Goal: Browse casually

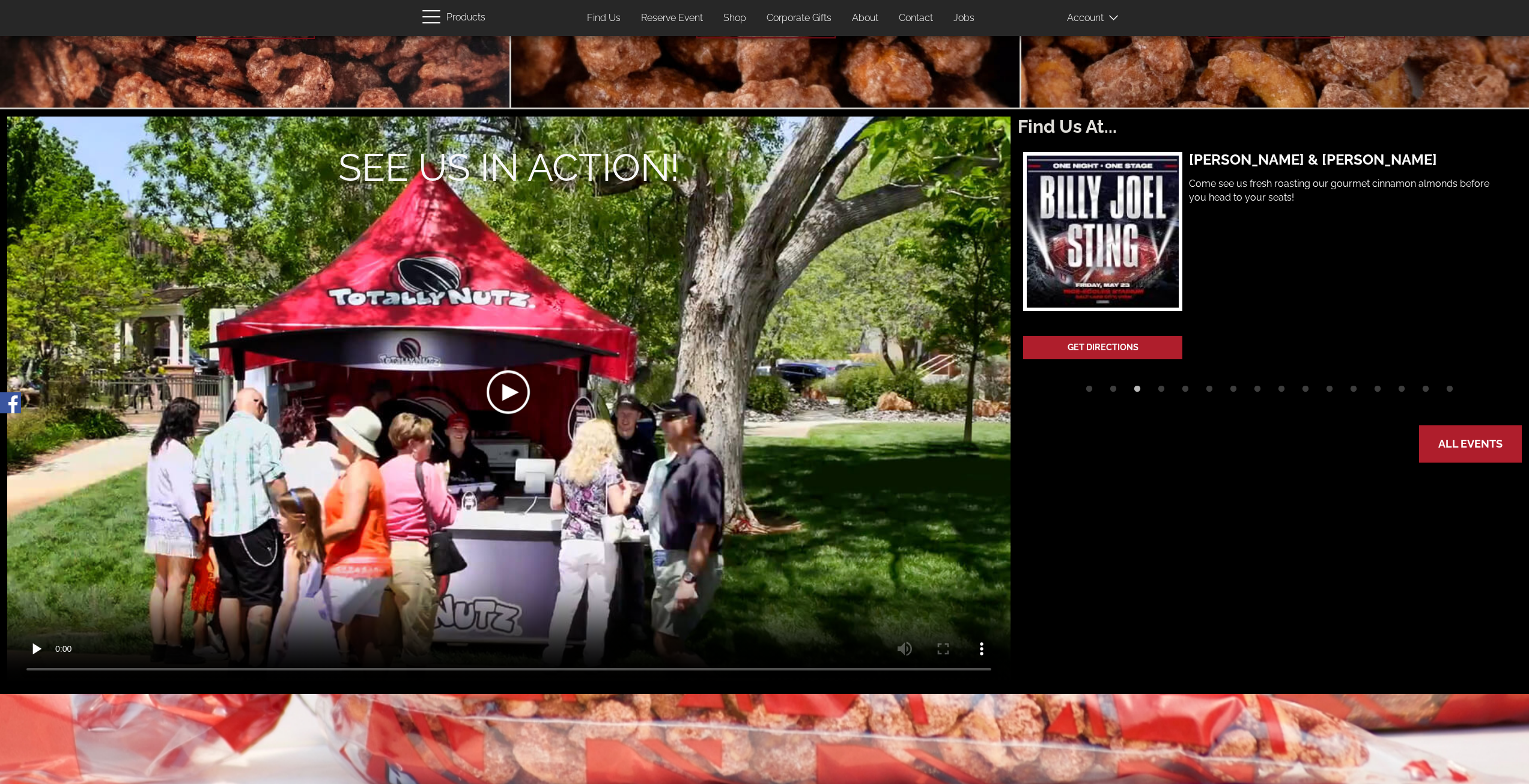
scroll to position [300, 0]
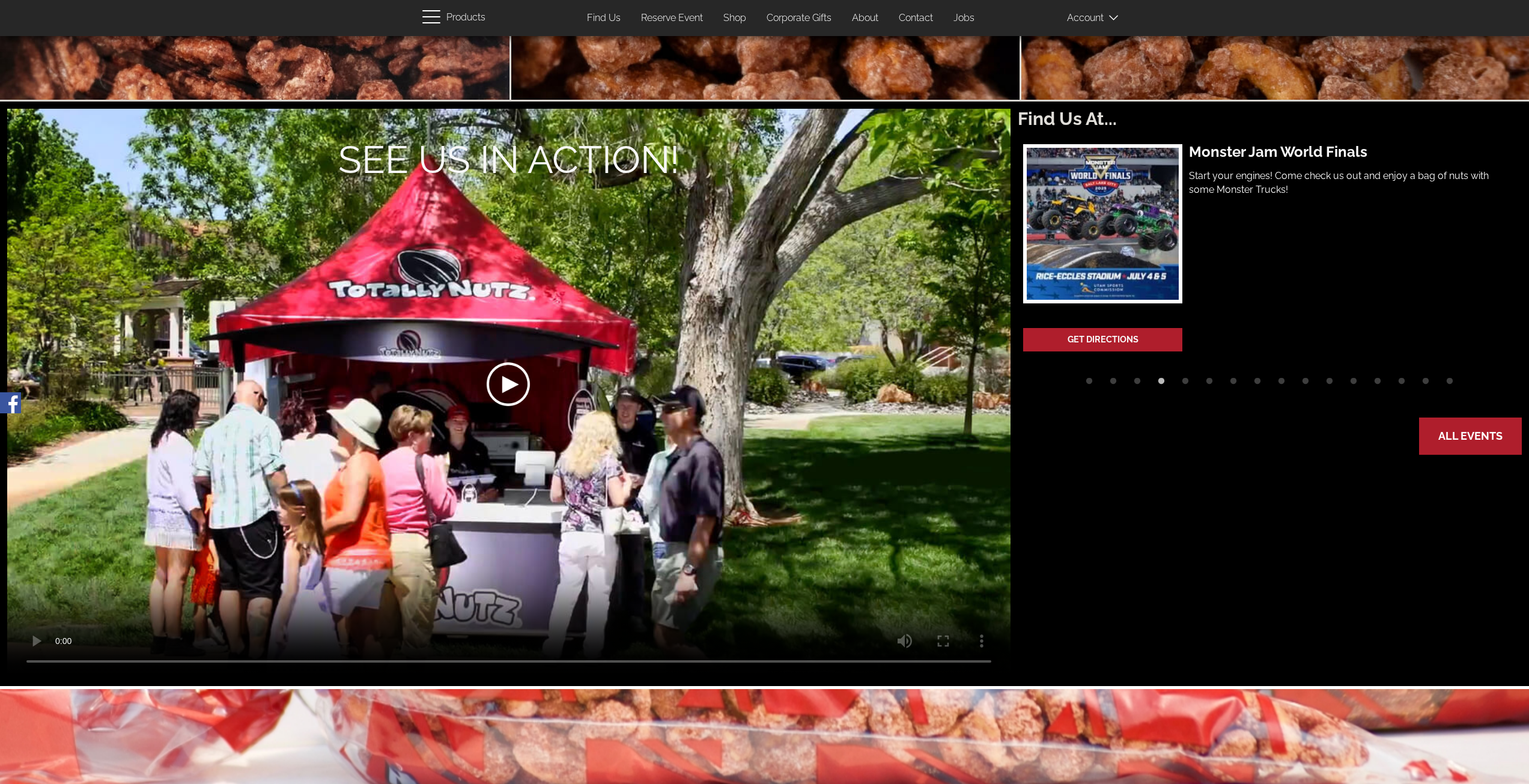
click at [511, 386] on div at bounding box center [508, 384] width 502 height 285
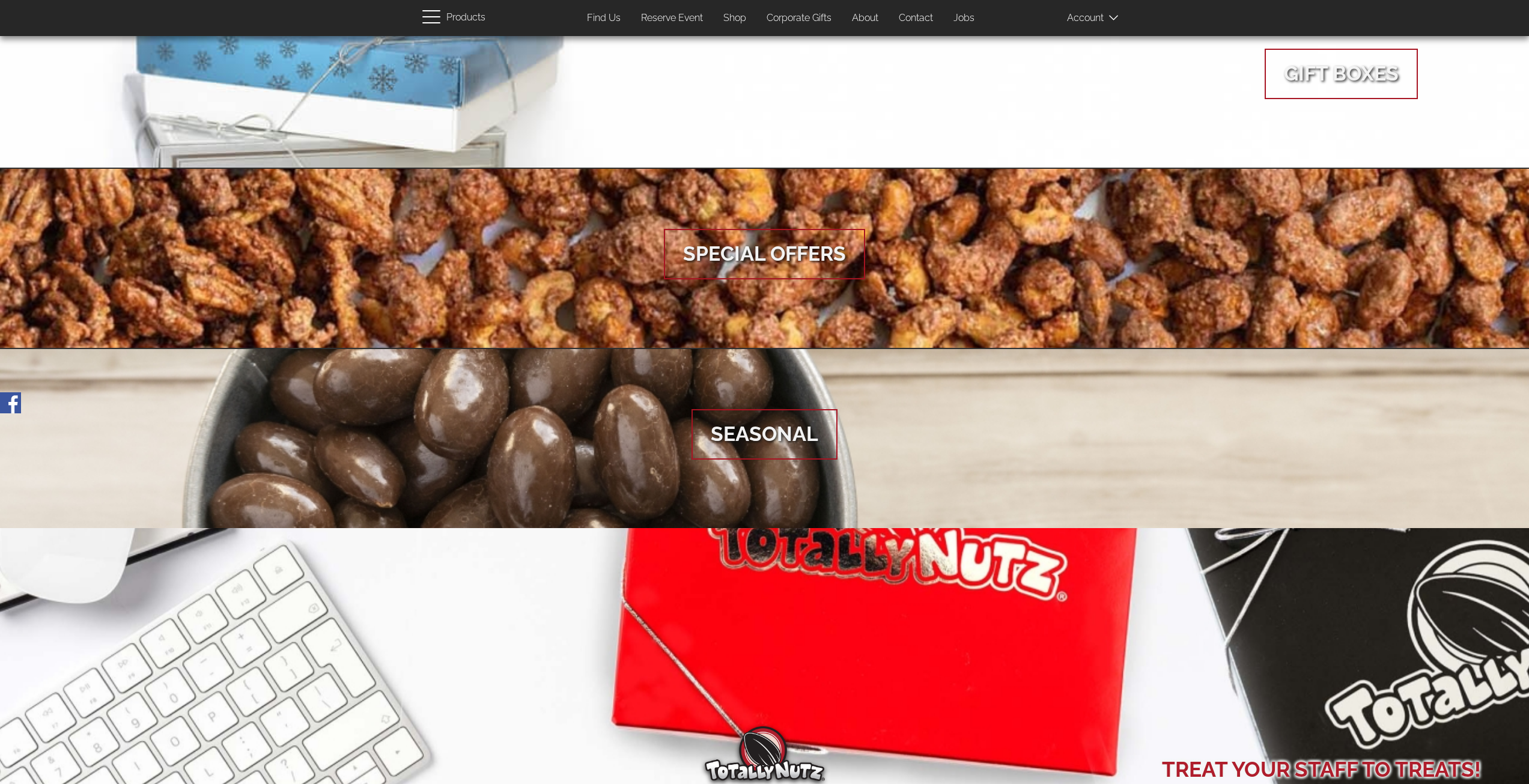
scroll to position [1350, 0]
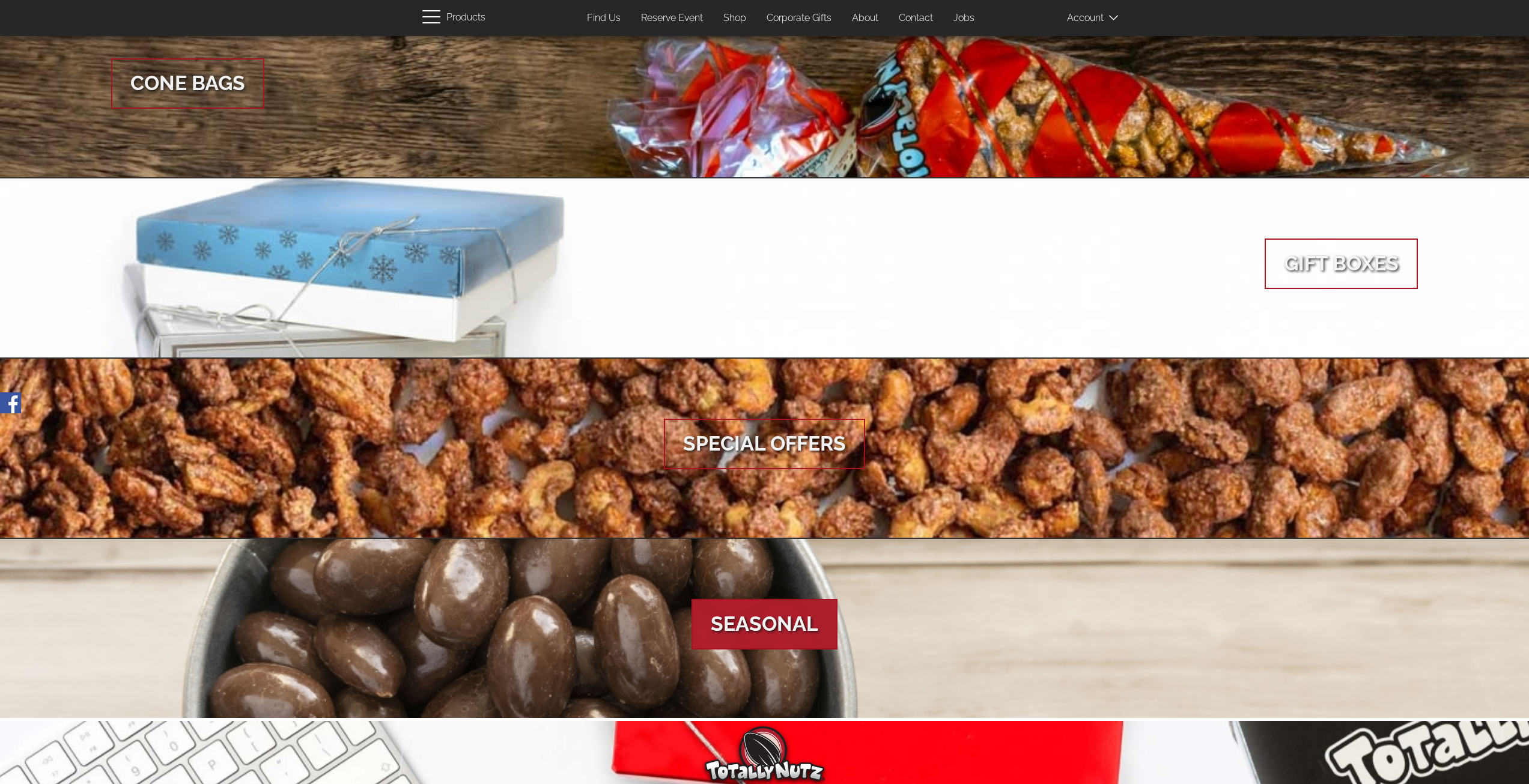
click at [763, 632] on span "Seasonal" at bounding box center [764, 624] width 146 height 50
